Goal: Task Accomplishment & Management: Manage account settings

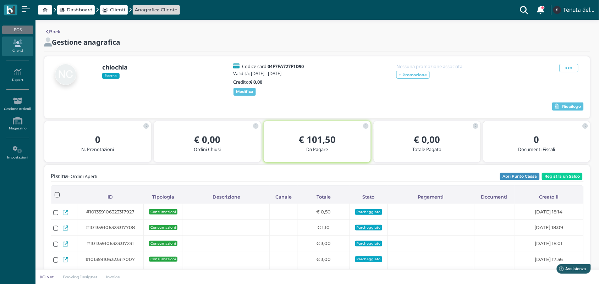
click at [329, 97] on div "chiochia Esterno Codice card: 04F7FA727F1D90 Validità: 16 Ago 2025 - 18 Ago 202…" at bounding box center [317, 80] width 533 height 34
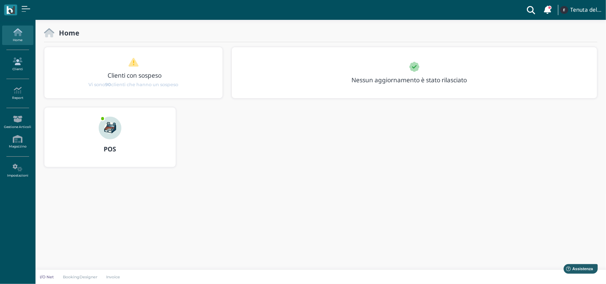
click at [14, 60] on icon at bounding box center [17, 62] width 31 height 8
